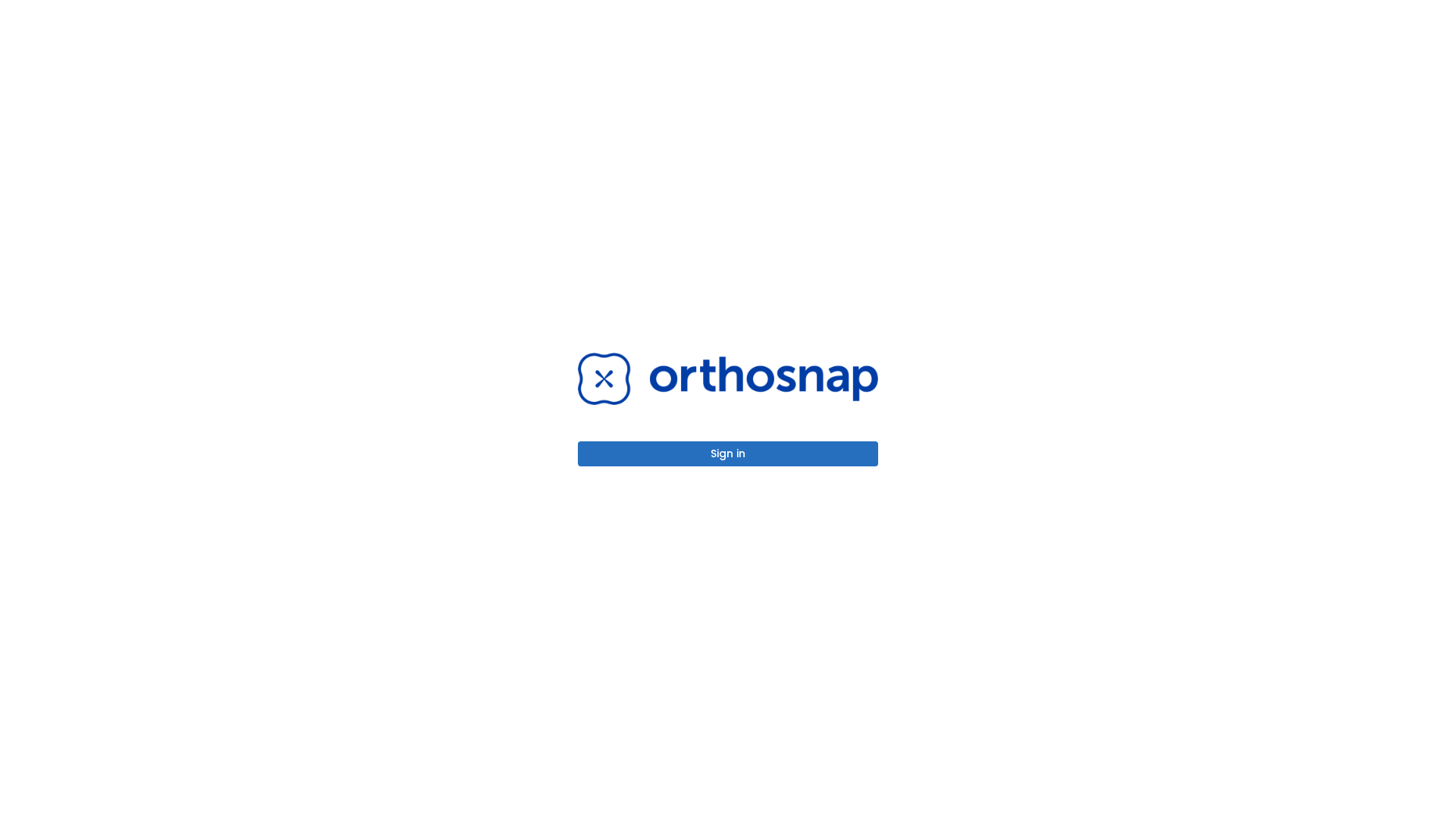
click at [728, 454] on button "Sign in" at bounding box center [728, 454] width 301 height 25
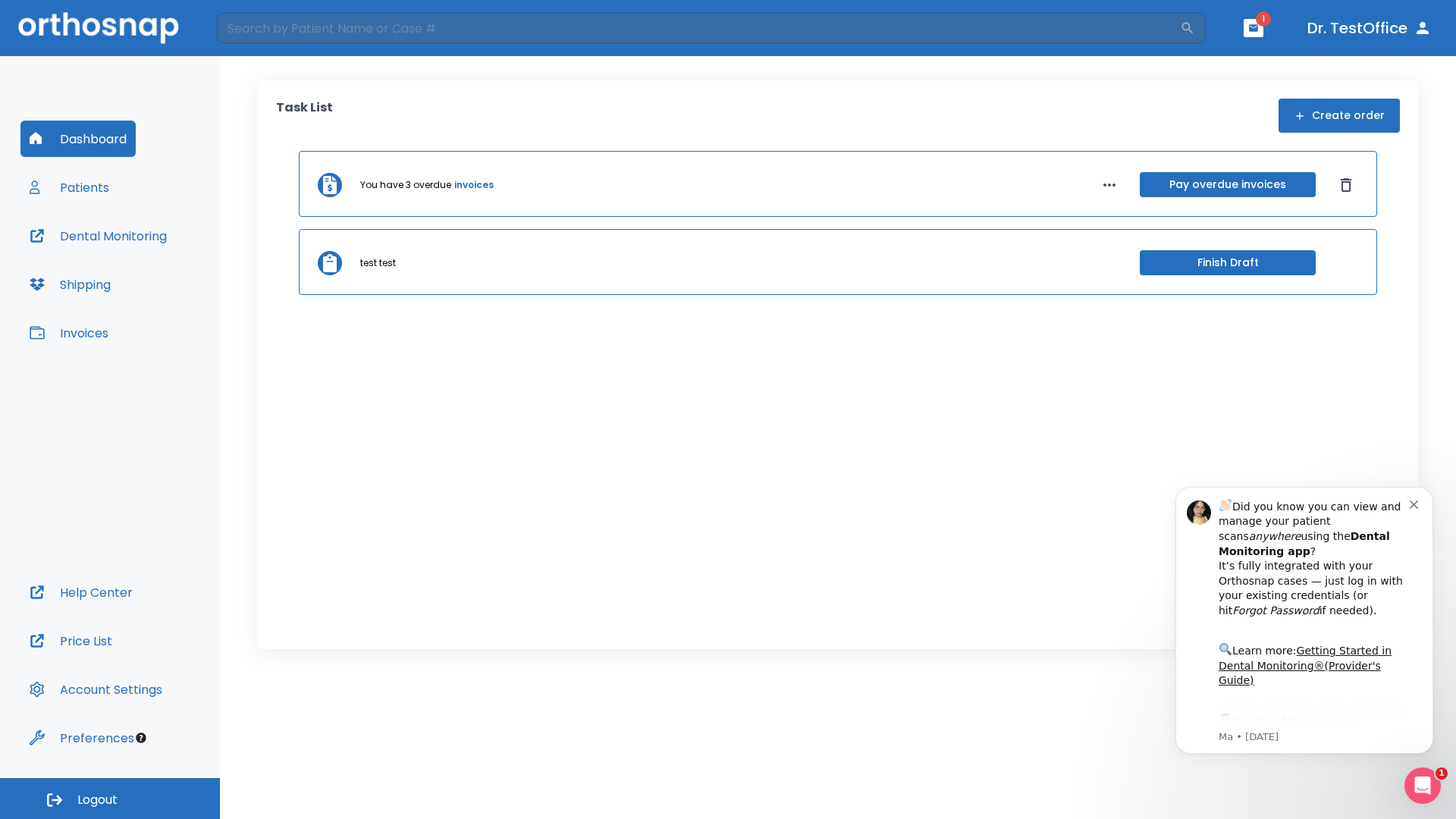
click at [110, 798] on span "Logout" at bounding box center [98, 799] width 40 height 16
